Goal: Task Accomplishment & Management: Manage account settings

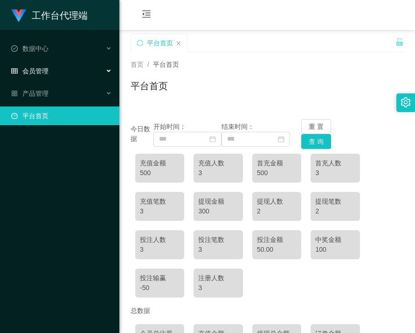
click at [43, 73] on span "会员管理" at bounding box center [29, 70] width 37 height 7
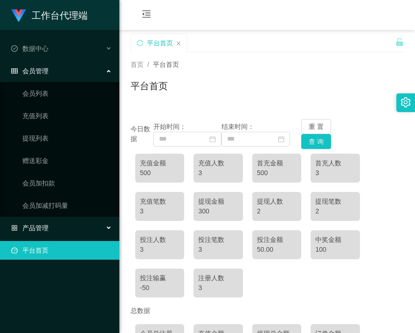
click at [39, 221] on div "产品管理" at bounding box center [59, 227] width 119 height 19
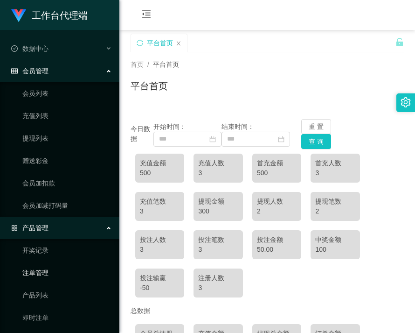
scroll to position [47, 0]
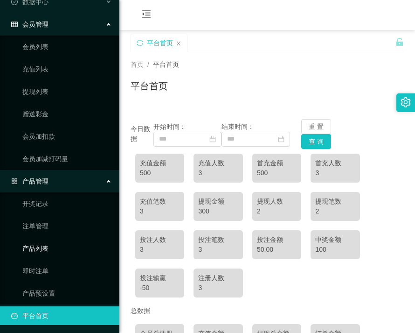
click at [47, 246] on link "产品列表" at bounding box center [67, 248] width 90 height 19
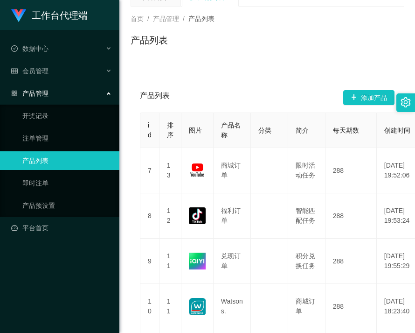
scroll to position [47, 0]
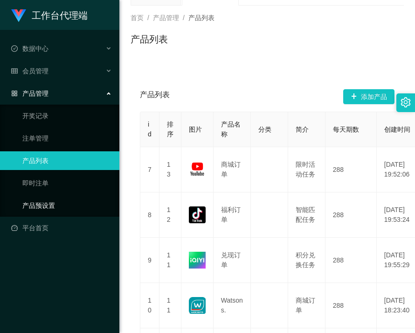
click at [55, 202] on link "产品预设置" at bounding box center [67, 205] width 90 height 19
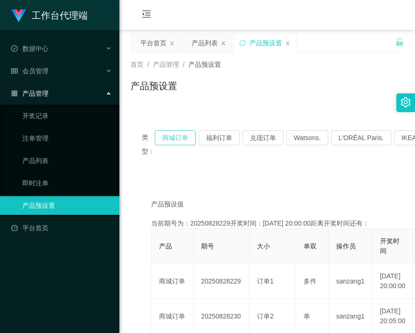
click at [174, 132] on button "商城订单" at bounding box center [175, 137] width 41 height 15
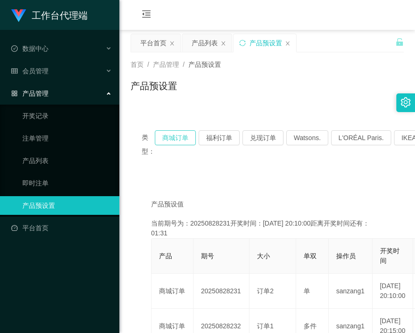
click at [177, 139] on button "商城订单" at bounding box center [175, 137] width 41 height 15
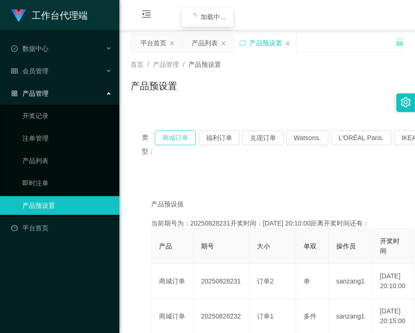
click at [177, 139] on button "商城订单" at bounding box center [175, 137] width 41 height 15
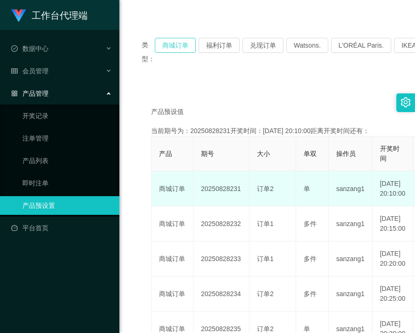
scroll to position [93, 0]
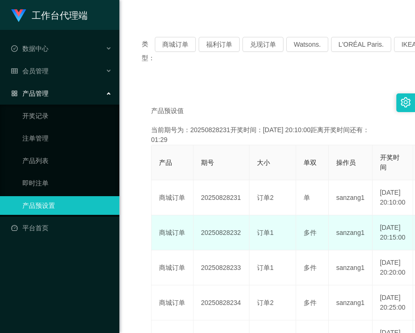
click at [217, 243] on td "20250828232" at bounding box center [222, 232] width 56 height 35
copy td "20250828232"
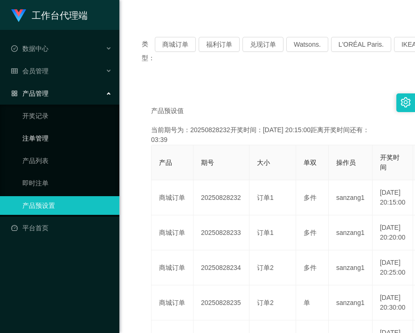
click at [40, 140] on link "注单管理" at bounding box center [67, 138] width 90 height 19
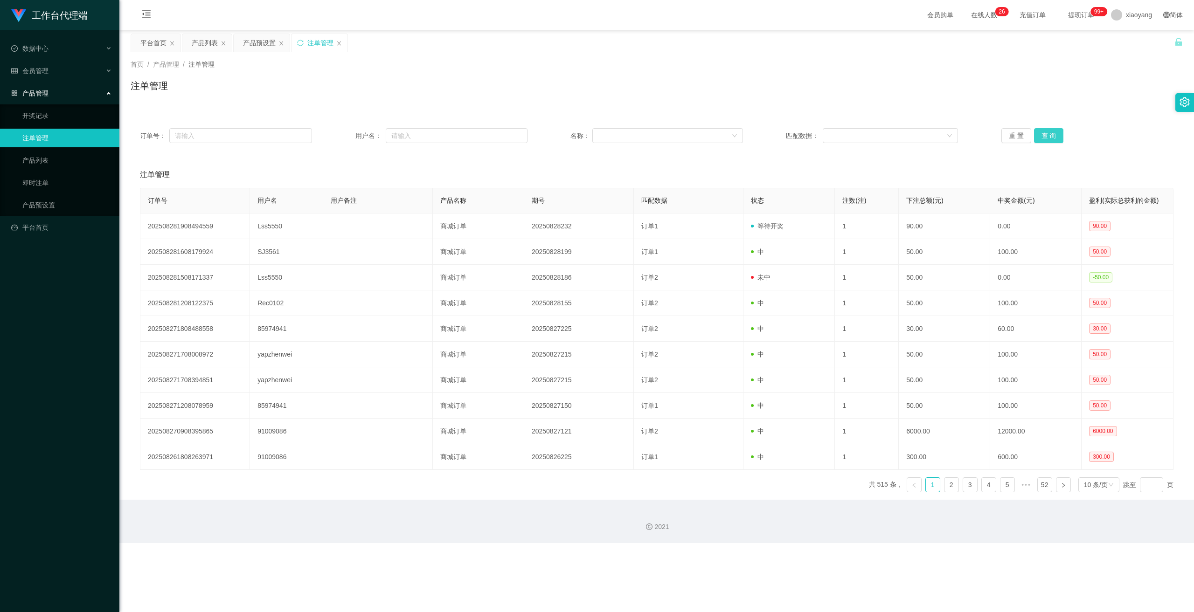
click at [415, 133] on button "查 询" at bounding box center [1049, 135] width 30 height 15
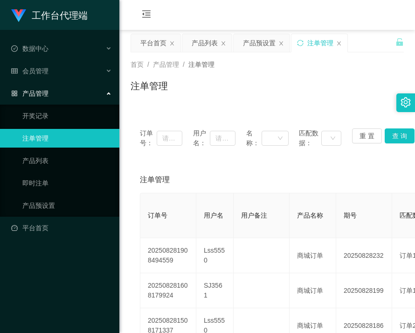
click at [374, 25] on div "会员购单 在线人数 0 1 2 3 4 5 6 7 8 9 0 1 2 3 4 5 6 7 8 9 0 1 2 3 4 5 6 7 8 9 0 1 2 3 4…" at bounding box center [267, 15] width 296 height 30
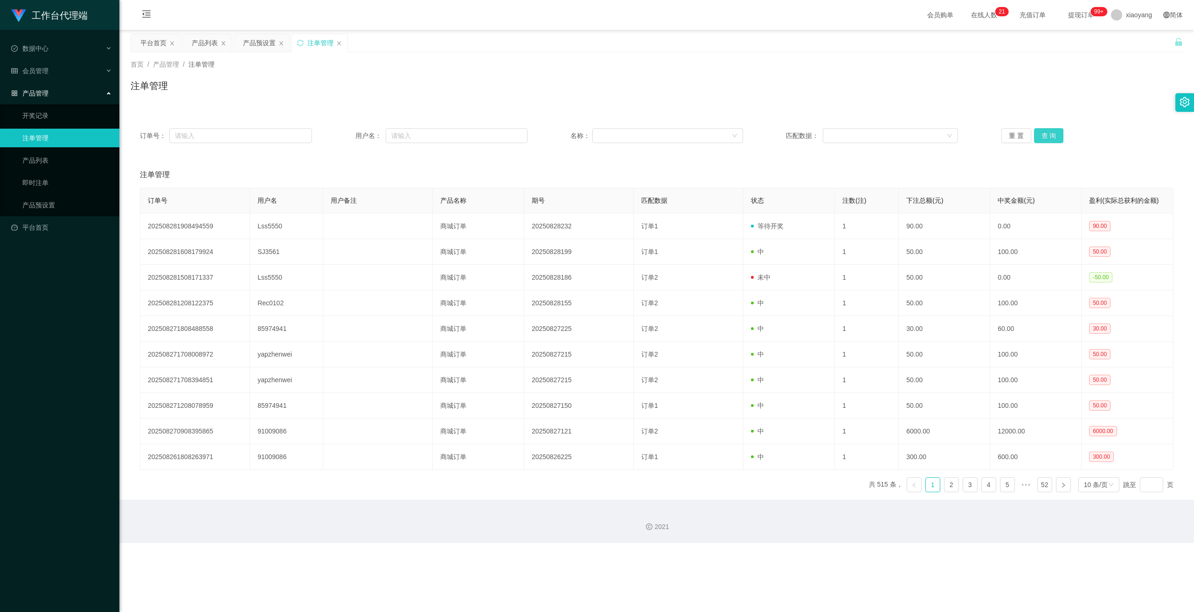
click at [415, 134] on button "查 询" at bounding box center [1049, 135] width 30 height 15
click at [415, 134] on div "重 置 查 询" at bounding box center [1087, 135] width 172 height 15
click at [415, 134] on button "查 询" at bounding box center [1049, 135] width 30 height 15
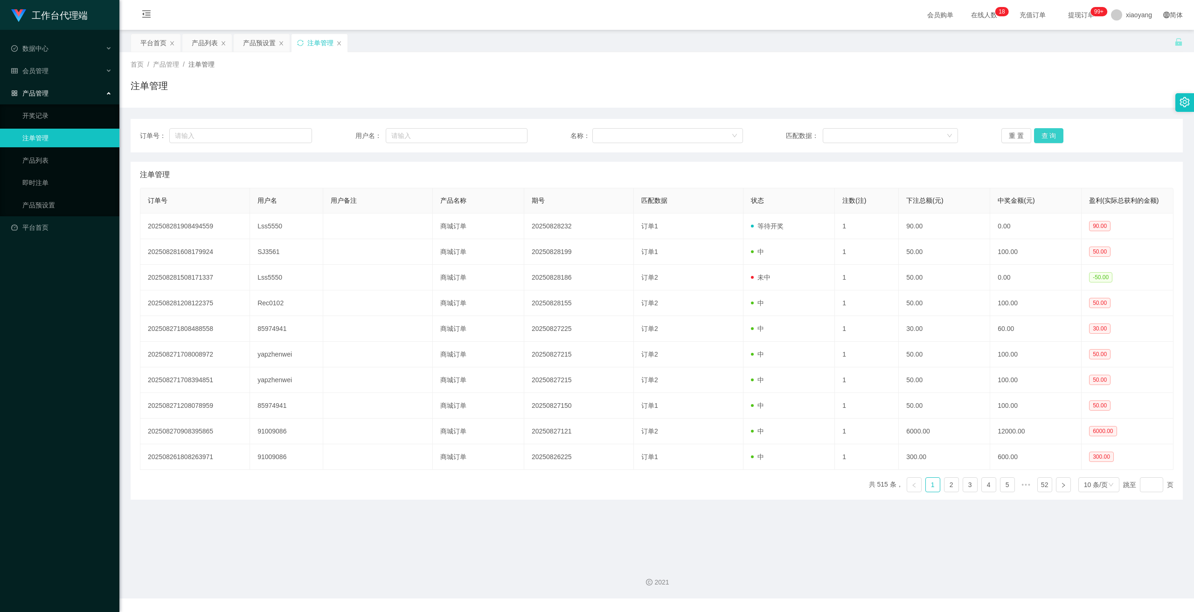
click at [1044, 134] on button "查 询" at bounding box center [1049, 135] width 30 height 15
click at [1044, 134] on div "重 置 查 询" at bounding box center [1087, 135] width 172 height 15
click at [1044, 134] on button "查 询" at bounding box center [1049, 135] width 30 height 15
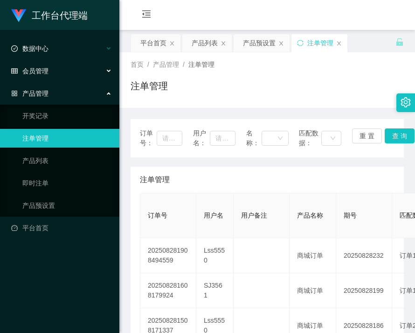
click at [46, 67] on span "数据中心" at bounding box center [29, 70] width 37 height 7
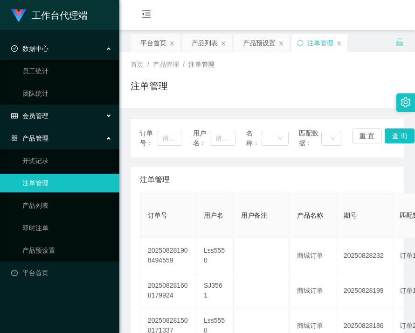
click at [49, 117] on div "会员管理" at bounding box center [59, 115] width 119 height 19
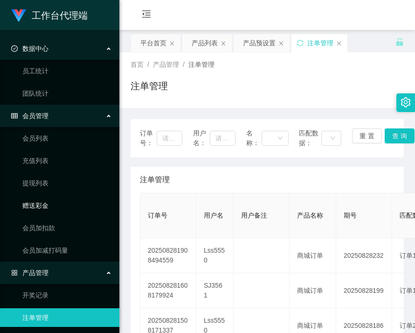
click at [41, 209] on link "赠送彩金" at bounding box center [67, 205] width 90 height 19
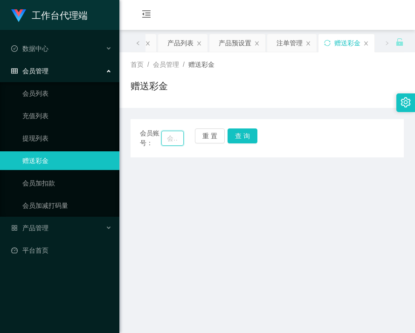
click at [168, 135] on input "text" at bounding box center [172, 138] width 23 height 15
paste input "Izl11409"
type input "Izl11409"
click at [245, 135] on button "查 询" at bounding box center [243, 135] width 30 height 15
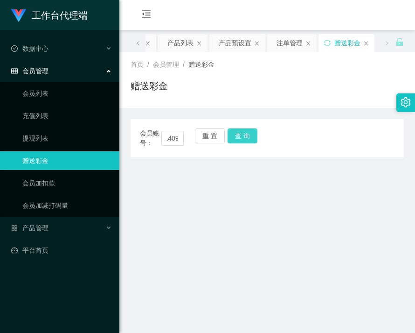
scroll to position [0, 0]
click at [172, 139] on input "Izl11409" at bounding box center [172, 138] width 23 height 15
click at [49, 52] on div "数据中心" at bounding box center [59, 48] width 119 height 19
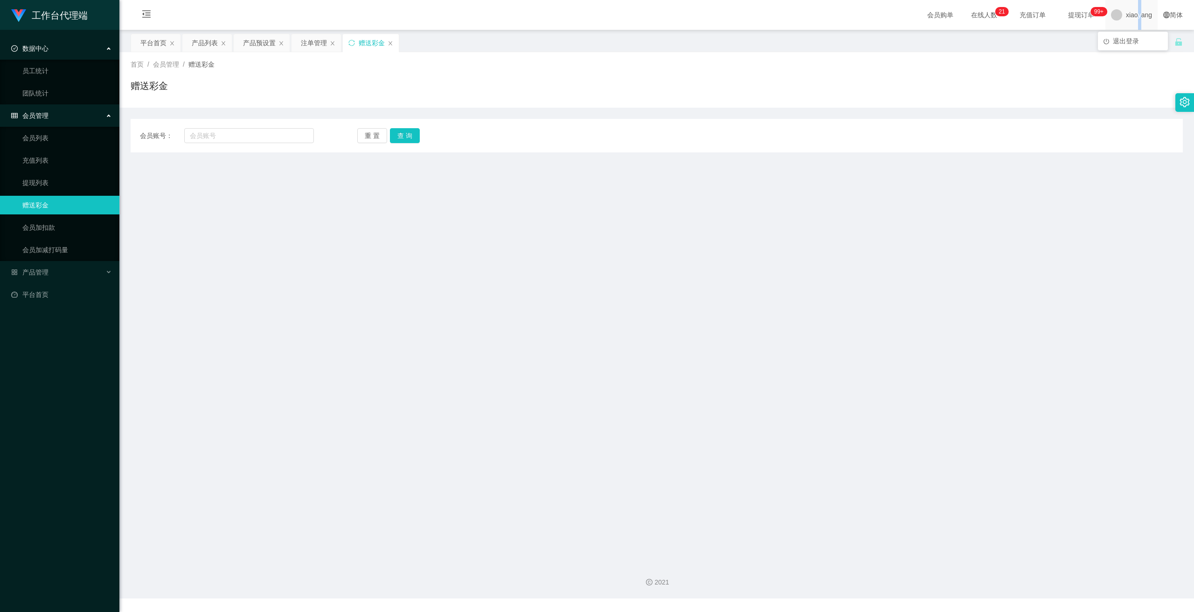
click at [1132, 18] on span "xiaoyang" at bounding box center [1139, 15] width 26 height 30
click at [1133, 37] on span "退出登录" at bounding box center [1126, 40] width 26 height 7
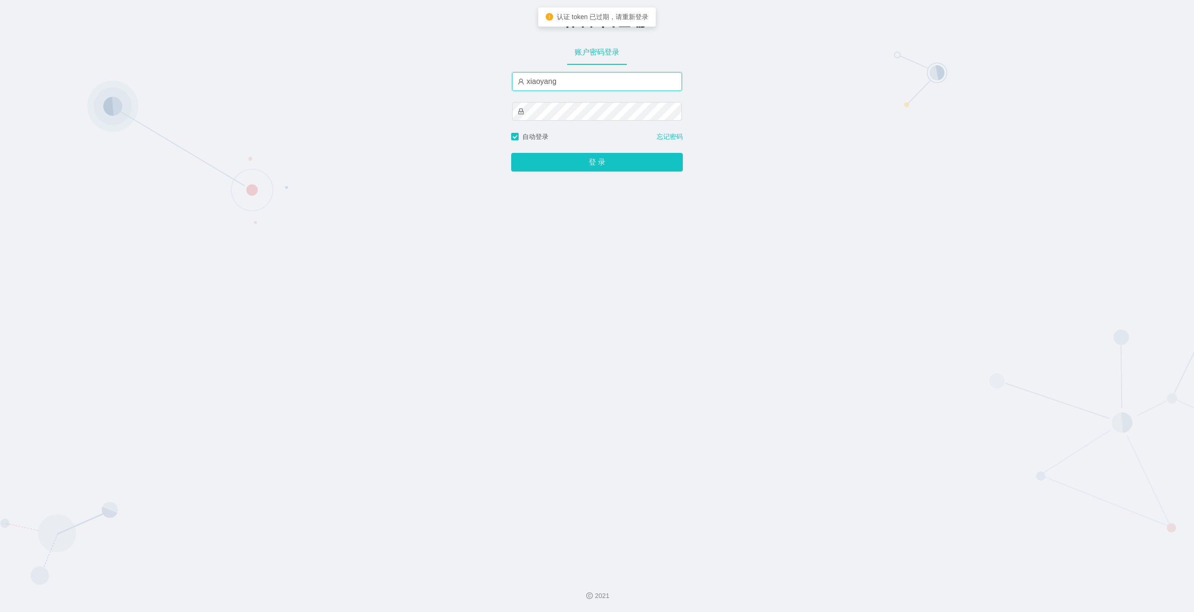
click at [655, 87] on input "xiaoyang" at bounding box center [597, 81] width 170 height 19
type input "laosan"
click at [511, 153] on button "登 录" at bounding box center [597, 162] width 172 height 19
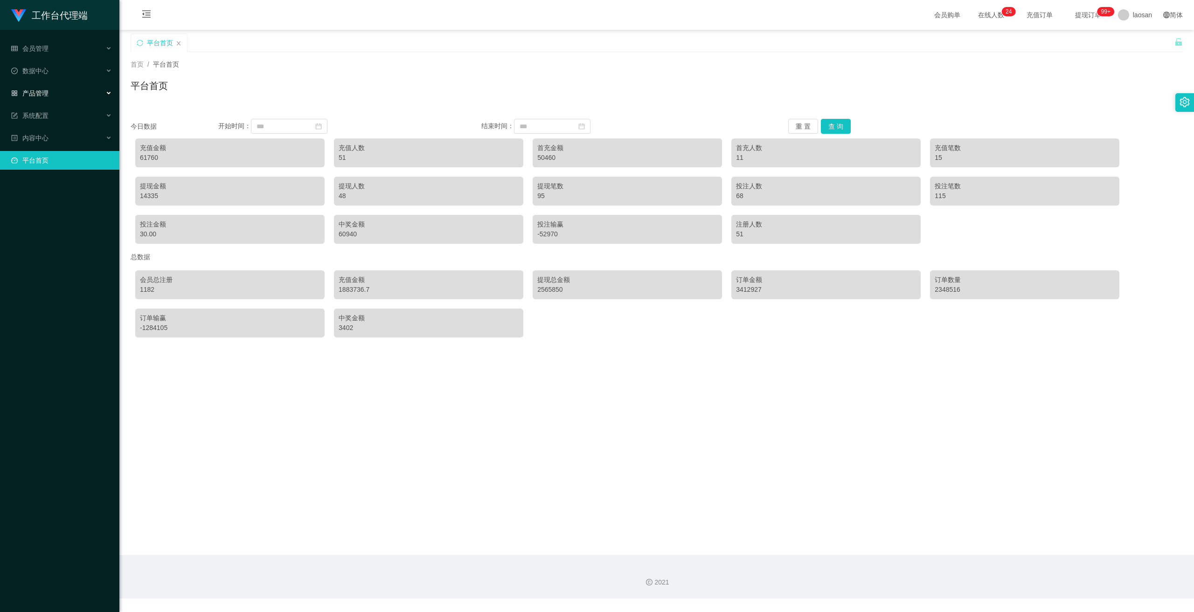
click at [45, 87] on div "产品管理" at bounding box center [59, 93] width 119 height 19
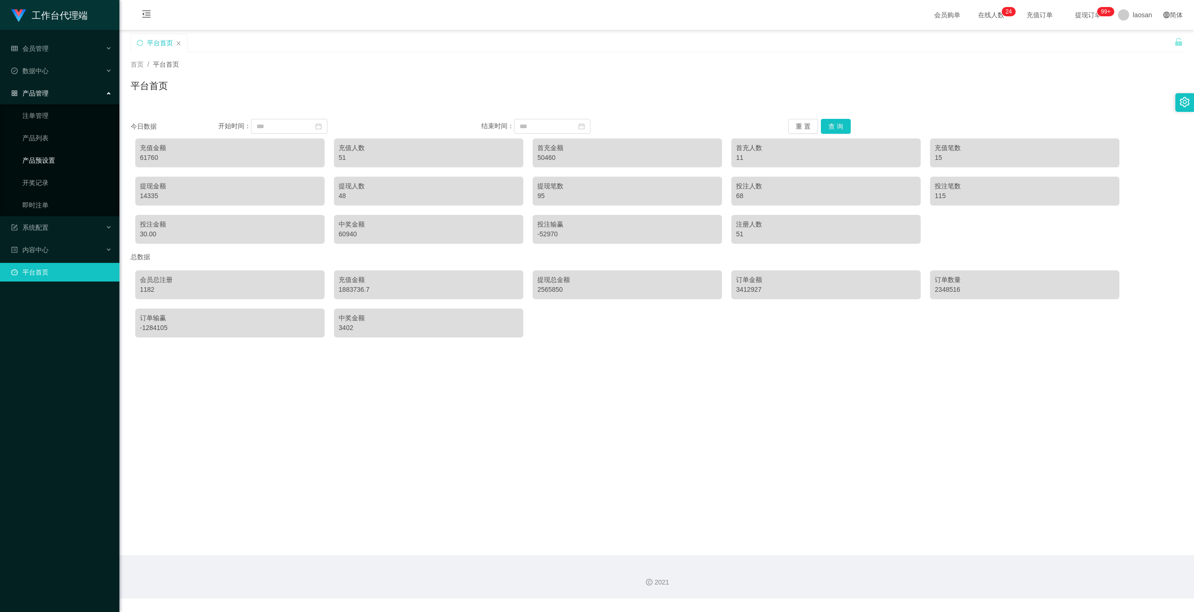
click at [35, 164] on link "产品预设置" at bounding box center [67, 160] width 90 height 19
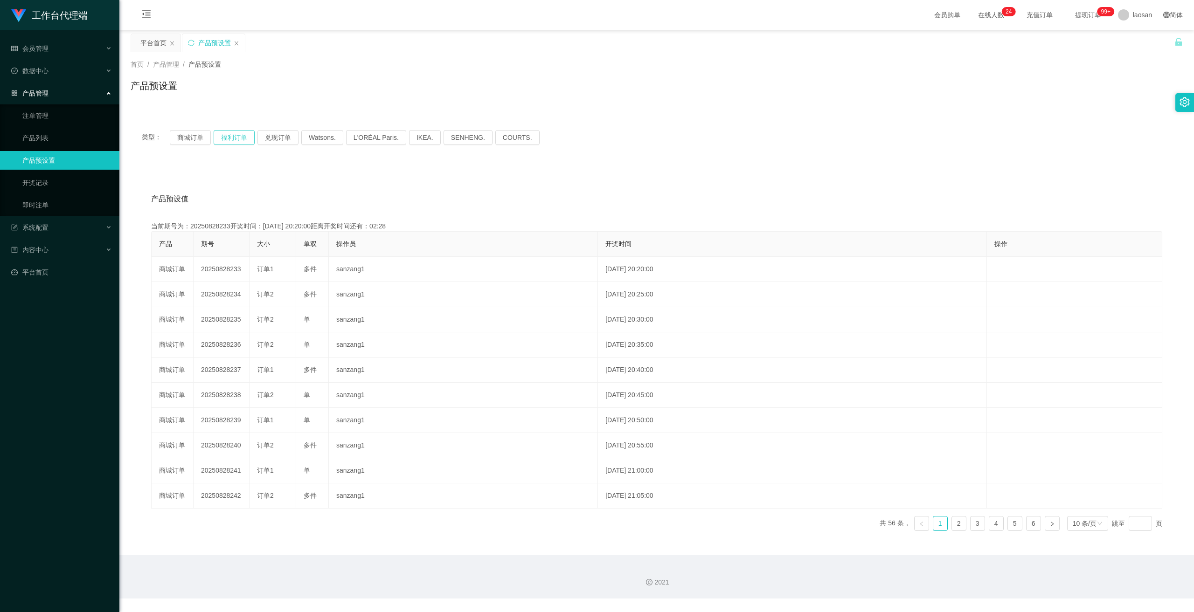
click at [229, 143] on button "福利订单" at bounding box center [234, 137] width 41 height 15
click at [197, 135] on button "商城订单" at bounding box center [190, 137] width 41 height 15
click at [43, 117] on link "注单管理" at bounding box center [67, 115] width 90 height 19
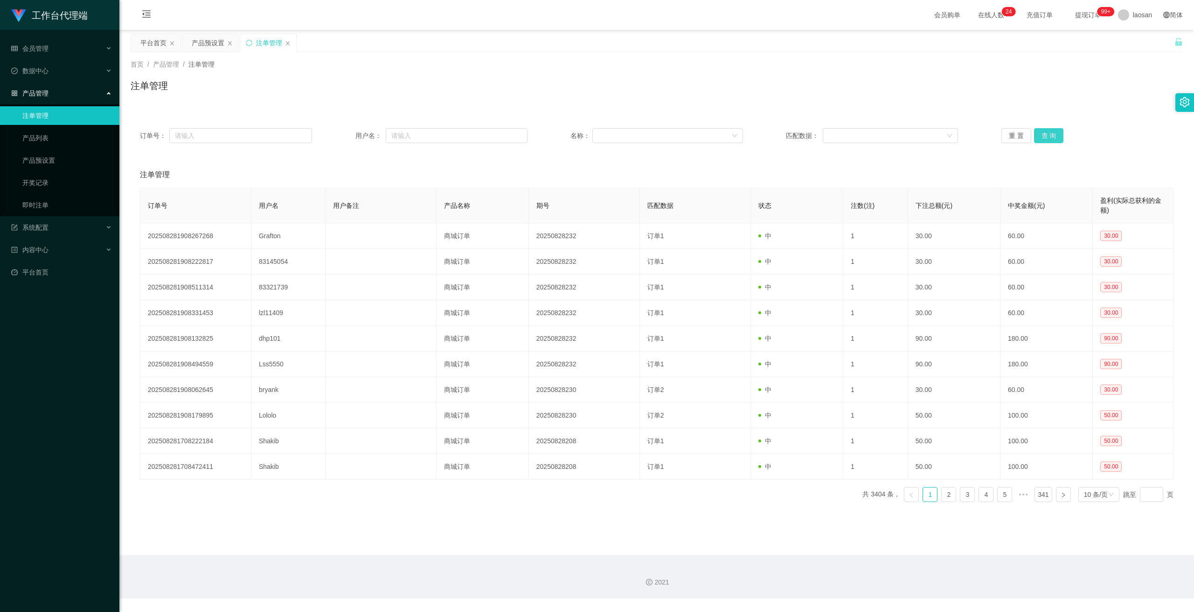
click at [1035, 134] on button "查 询" at bounding box center [1049, 135] width 30 height 15
click at [1037, 135] on button "查 询" at bounding box center [1049, 135] width 30 height 15
click at [1035, 135] on div "重 置 查 询" at bounding box center [1087, 135] width 172 height 15
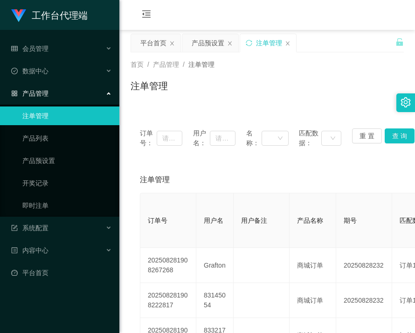
click at [373, 19] on div "会员购单 在线人数 0 1 2 3 4 5 6 7 8 9 0 1 2 3 4 5 6 7 8 9 0 1 2 3 4 5 6 7 8 9 0 1 2 3 4…" at bounding box center [267, 15] width 296 height 30
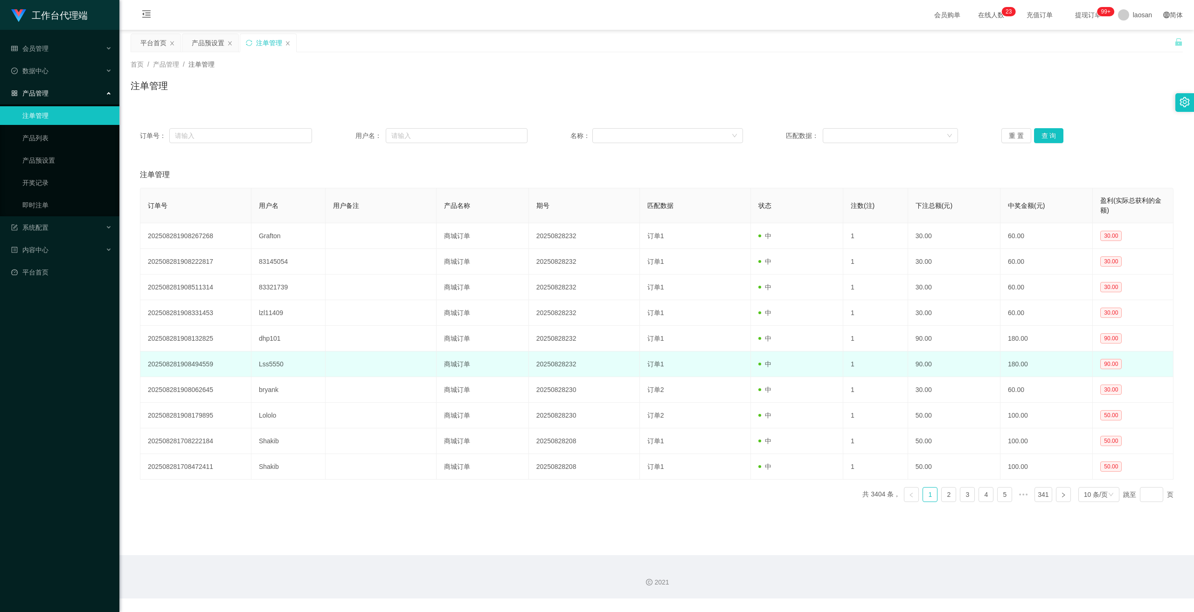
click at [269, 366] on td "Lss5550" at bounding box center [288, 365] width 74 height 26
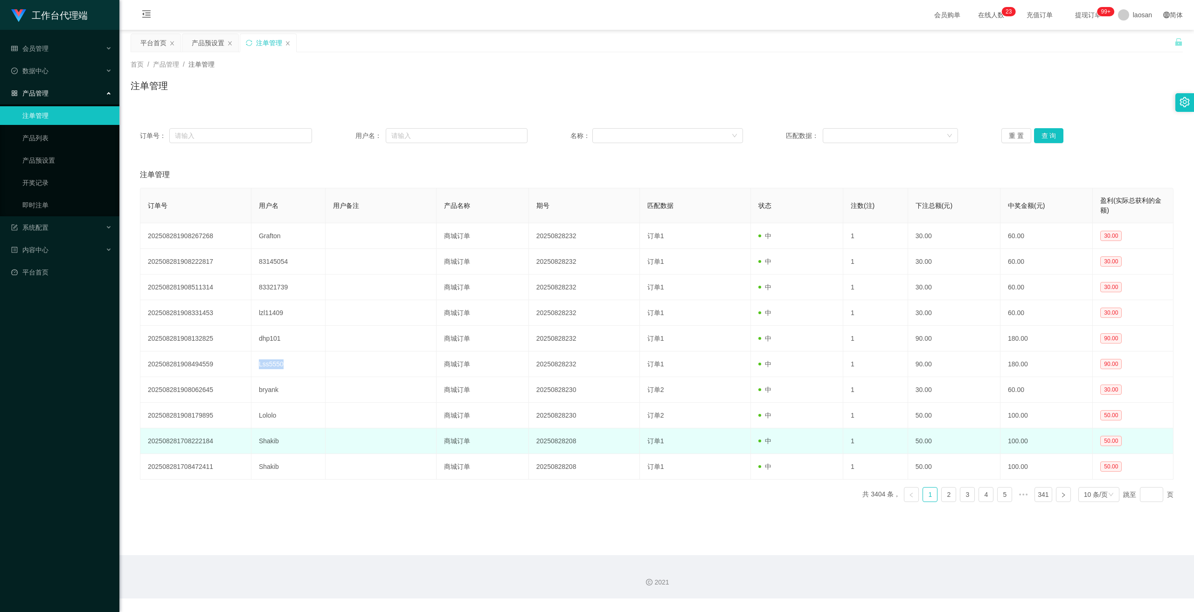
copy td "Lss5550"
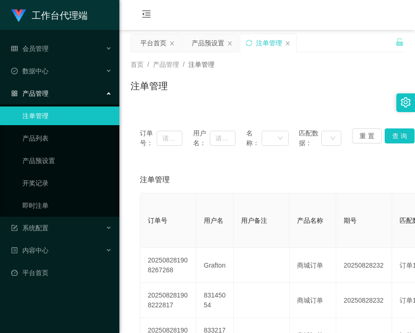
drag, startPoint x: 339, startPoint y: 48, endPoint x: 342, endPoint y: 40, distance: 8.6
click at [339, 48] on div "平台首页 产品预设置 注单管理" at bounding box center [263, 50] width 265 height 32
click at [53, 159] on link "产品预设置" at bounding box center [67, 160] width 90 height 19
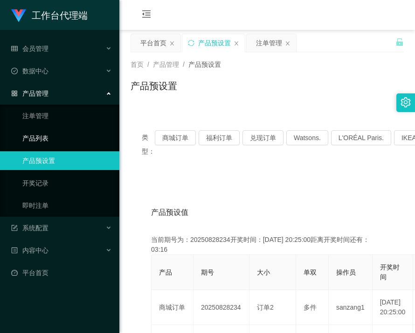
click at [42, 138] on link "产品列表" at bounding box center [67, 138] width 90 height 19
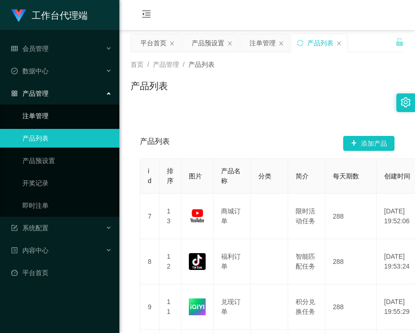
click at [48, 120] on link "注单管理" at bounding box center [67, 115] width 90 height 19
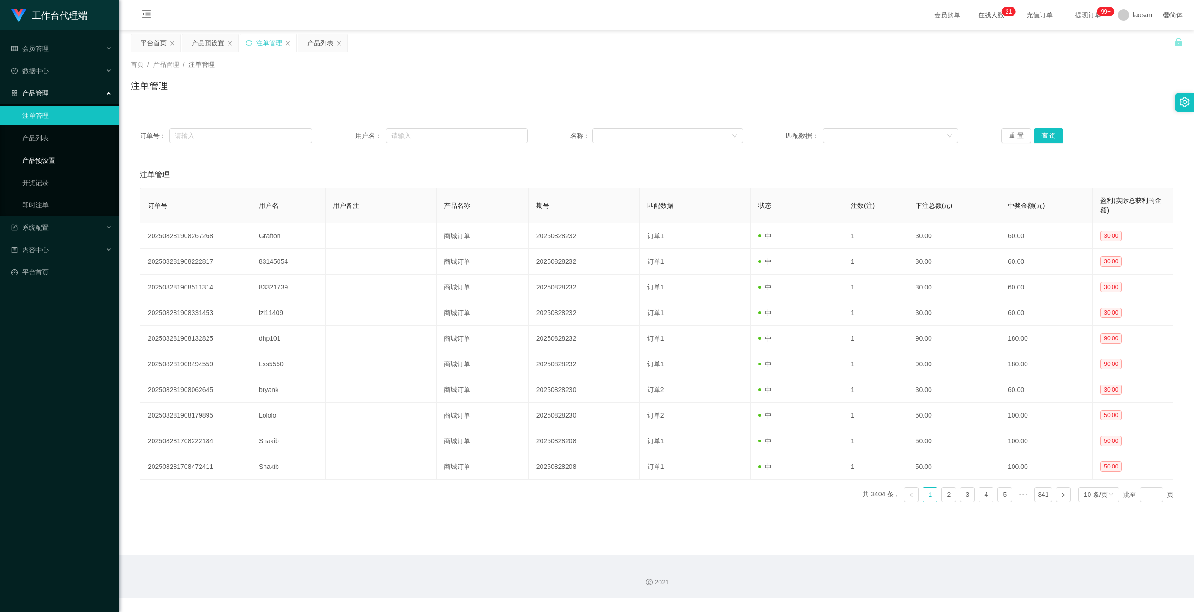
click at [46, 161] on link "产品预设置" at bounding box center [67, 160] width 90 height 19
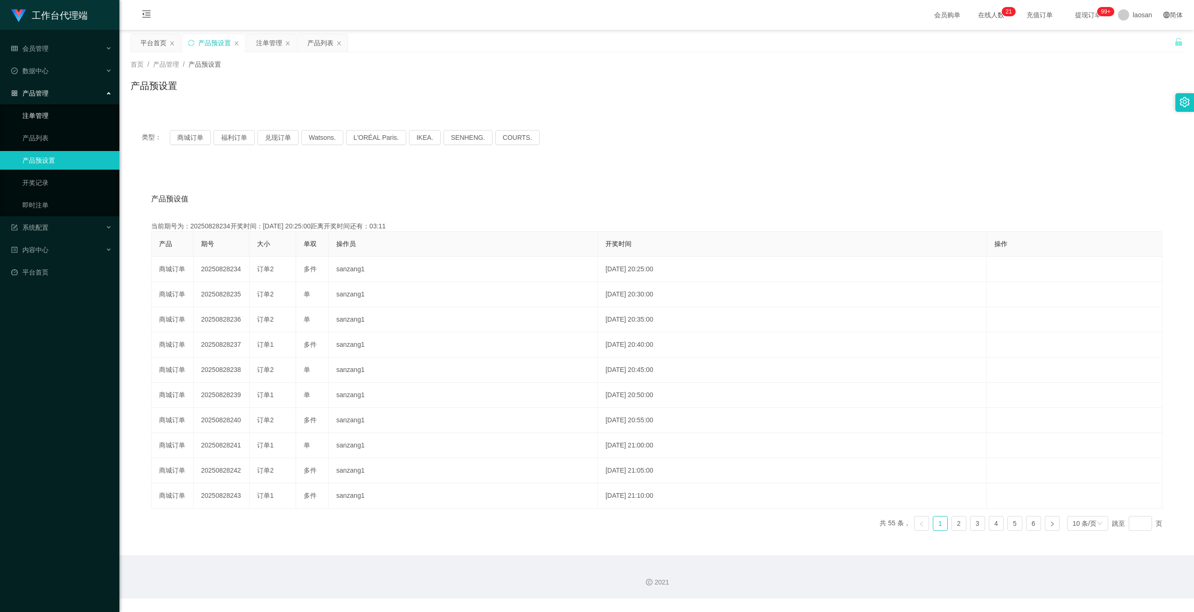
click at [49, 118] on link "注单管理" at bounding box center [67, 115] width 90 height 19
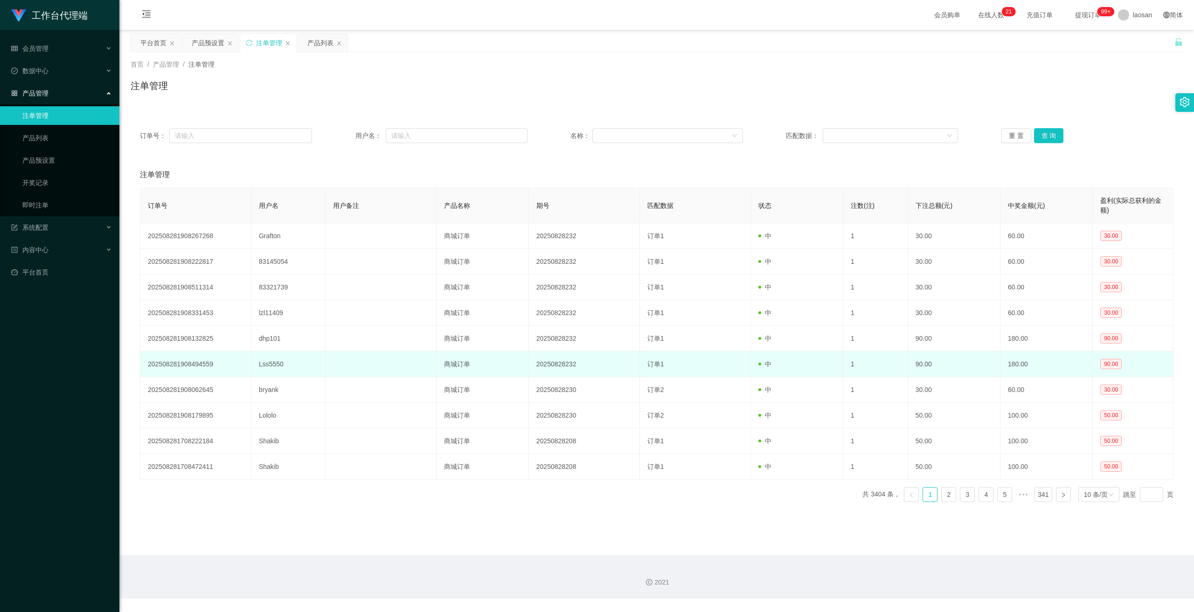
click at [268, 362] on td "Lss5550" at bounding box center [288, 365] width 74 height 26
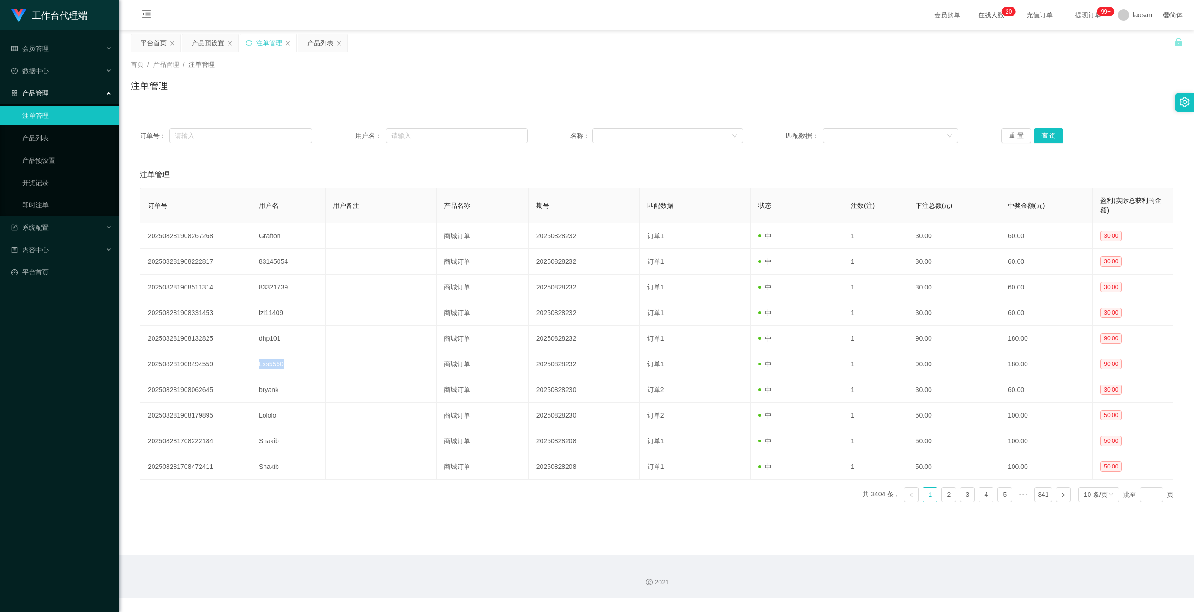
copy td "Lss5550"
click at [49, 69] on div "数据中心" at bounding box center [59, 71] width 119 height 19
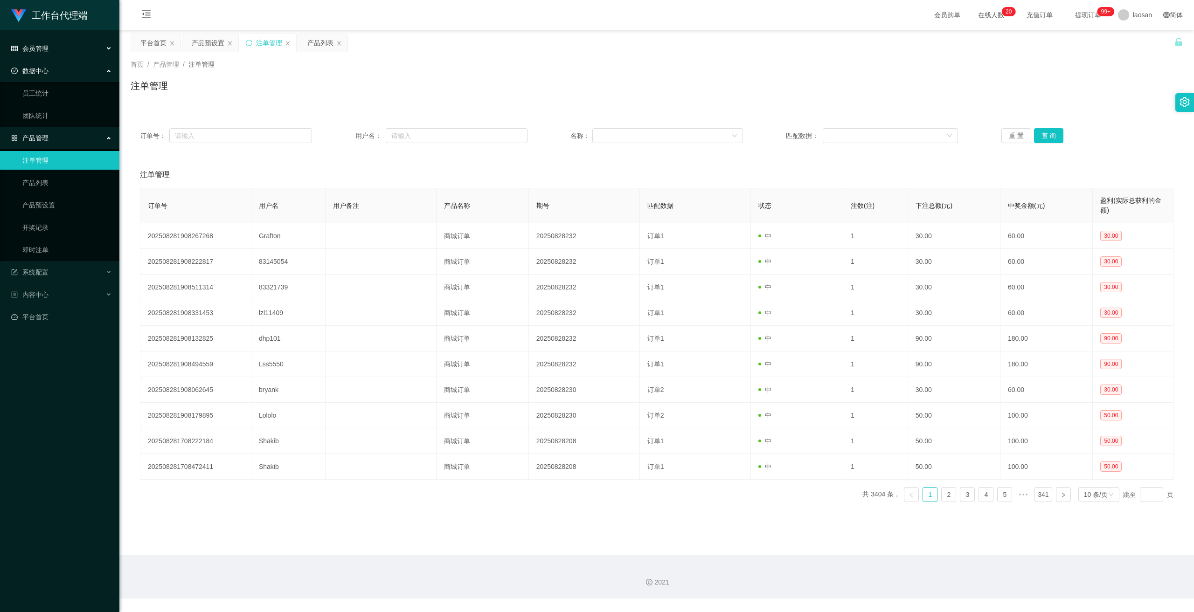
click at [52, 40] on div "会员管理" at bounding box center [59, 48] width 119 height 19
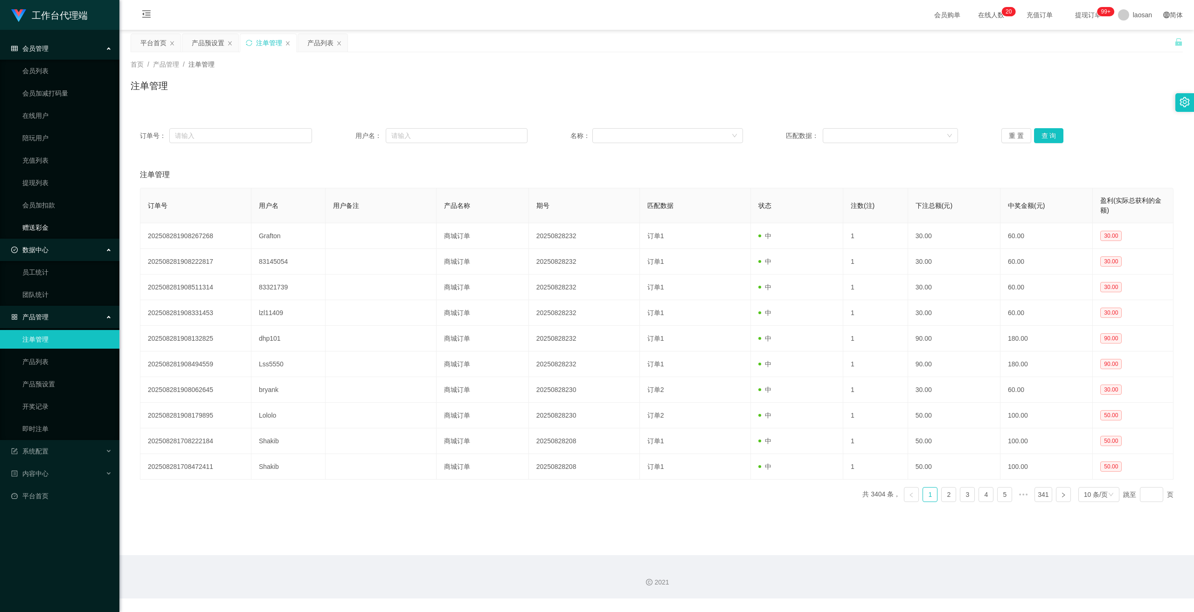
click at [49, 222] on link "赠送彩金" at bounding box center [67, 227] width 90 height 19
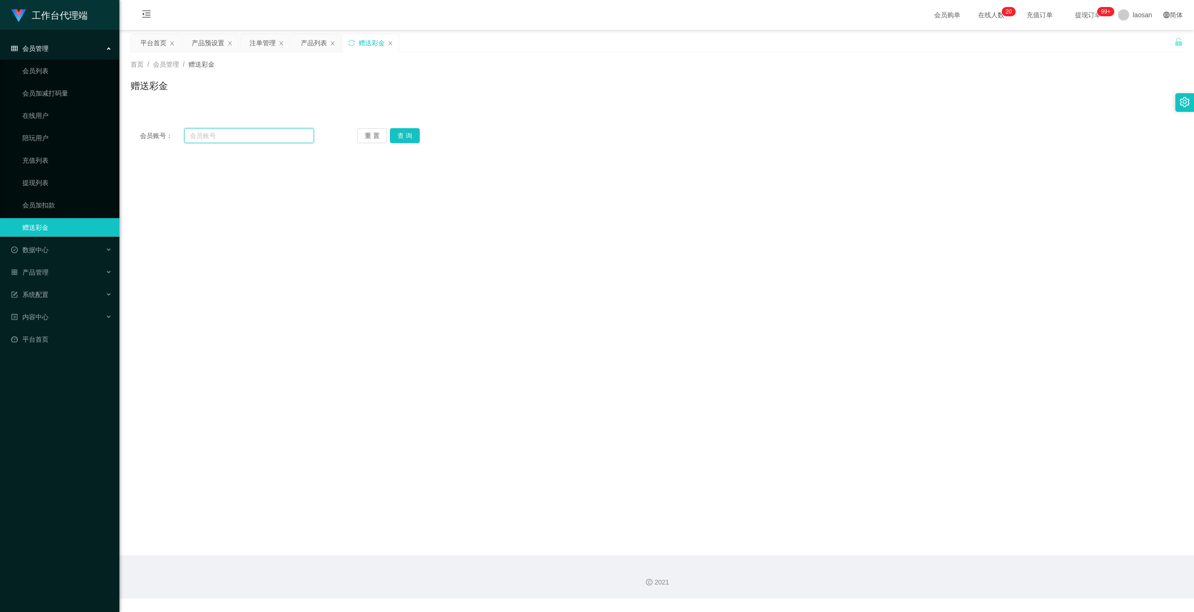
click at [279, 135] on input "text" at bounding box center [249, 135] width 130 height 15
paste input "Lss5550"
type input "Lss5550"
click at [403, 134] on button "查 询" at bounding box center [405, 135] width 30 height 15
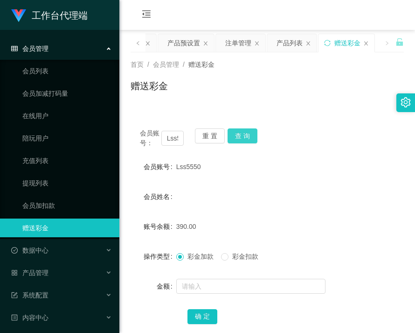
click at [241, 132] on button "查 询" at bounding box center [243, 135] width 30 height 15
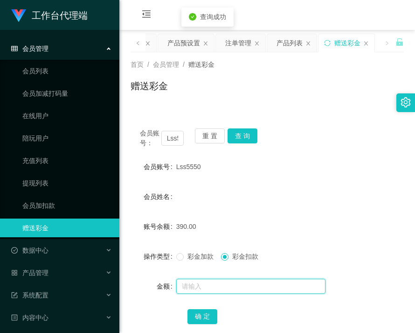
click at [232, 284] on input "text" at bounding box center [250, 285] width 149 height 15
type input "390"
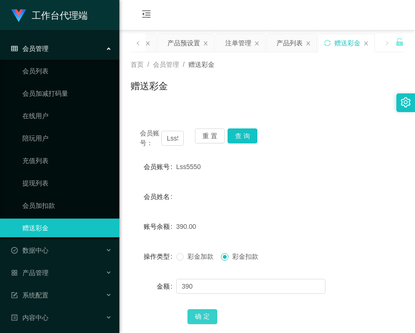
click at [202, 313] on button "确 定" at bounding box center [202, 316] width 30 height 15
click at [46, 278] on div "产品管理" at bounding box center [59, 272] width 119 height 19
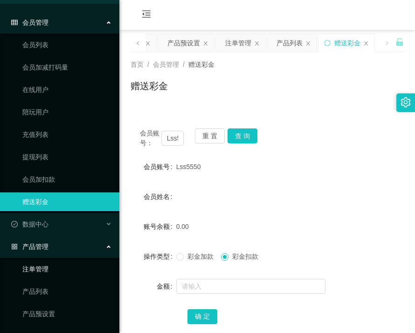
scroll to position [47, 0]
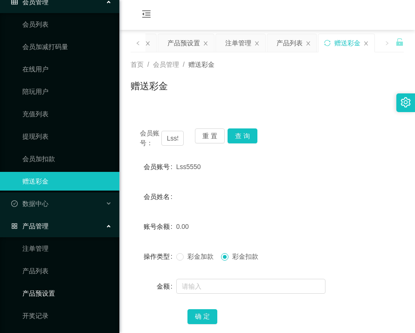
click at [44, 291] on link "产品预设置" at bounding box center [67, 293] width 90 height 19
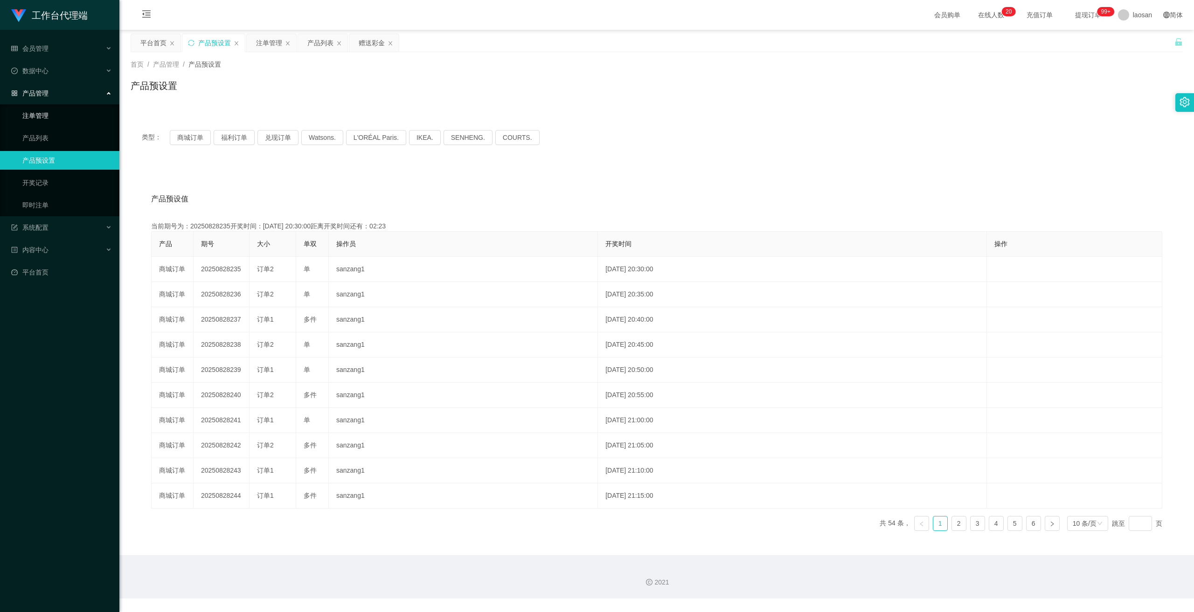
click at [51, 117] on link "注单管理" at bounding box center [67, 115] width 90 height 19
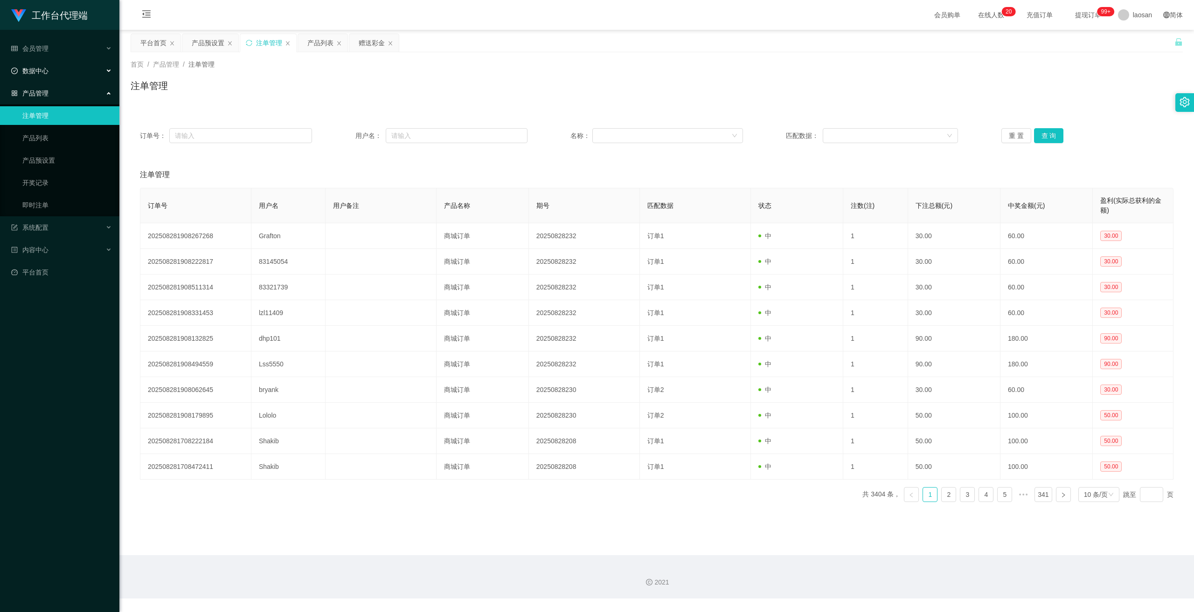
click at [49, 74] on div "数据中心" at bounding box center [59, 71] width 119 height 19
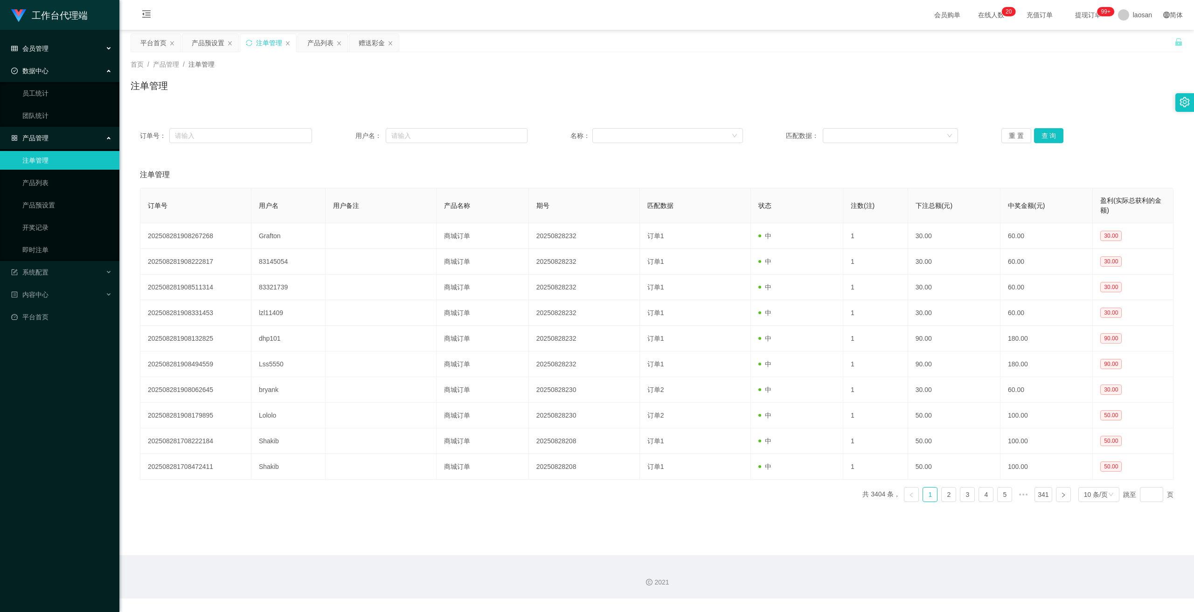
click at [44, 48] on span "会员管理" at bounding box center [29, 48] width 37 height 7
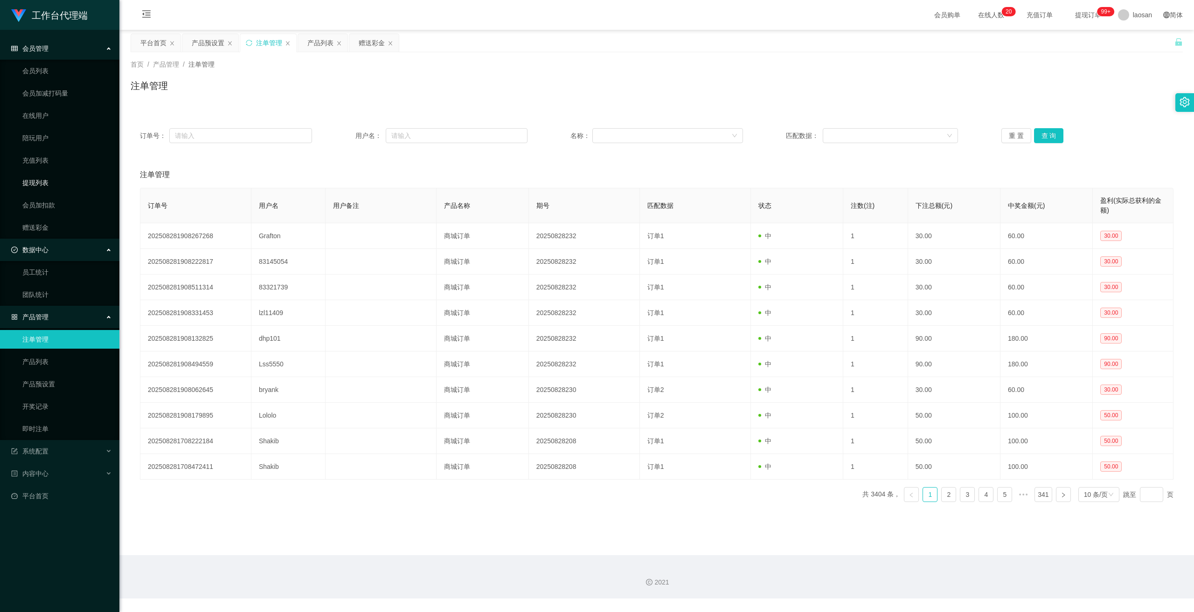
click at [39, 189] on link "提现列表" at bounding box center [67, 182] width 90 height 19
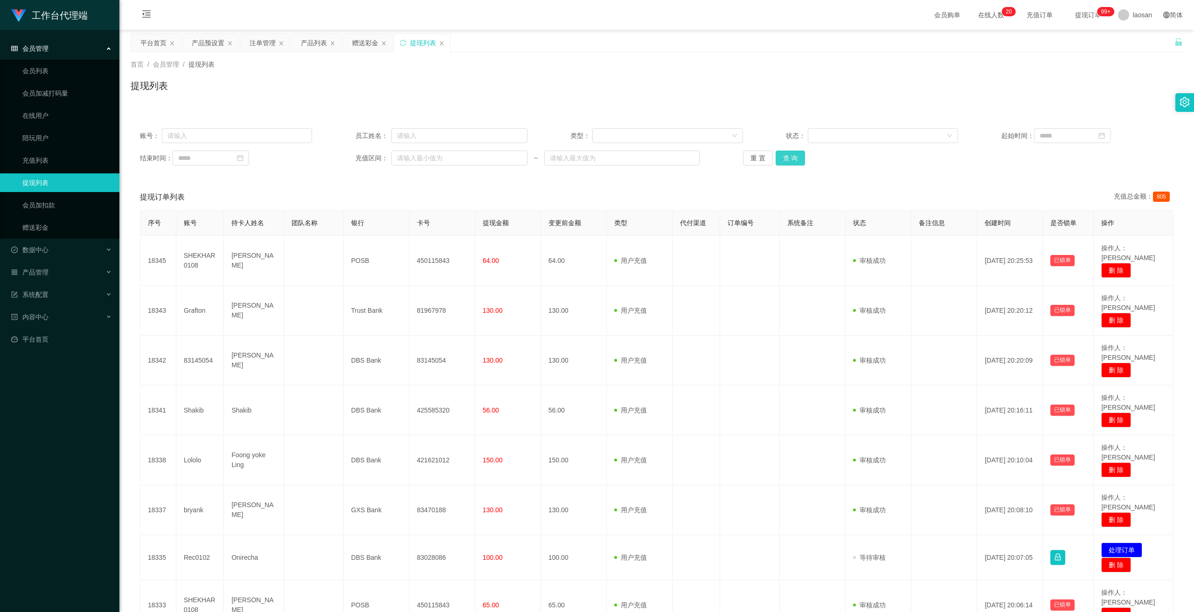
click at [782, 153] on button "查 询" at bounding box center [791, 158] width 30 height 15
click at [776, 161] on button "查 询" at bounding box center [791, 158] width 30 height 15
